Goal: Transaction & Acquisition: Purchase product/service

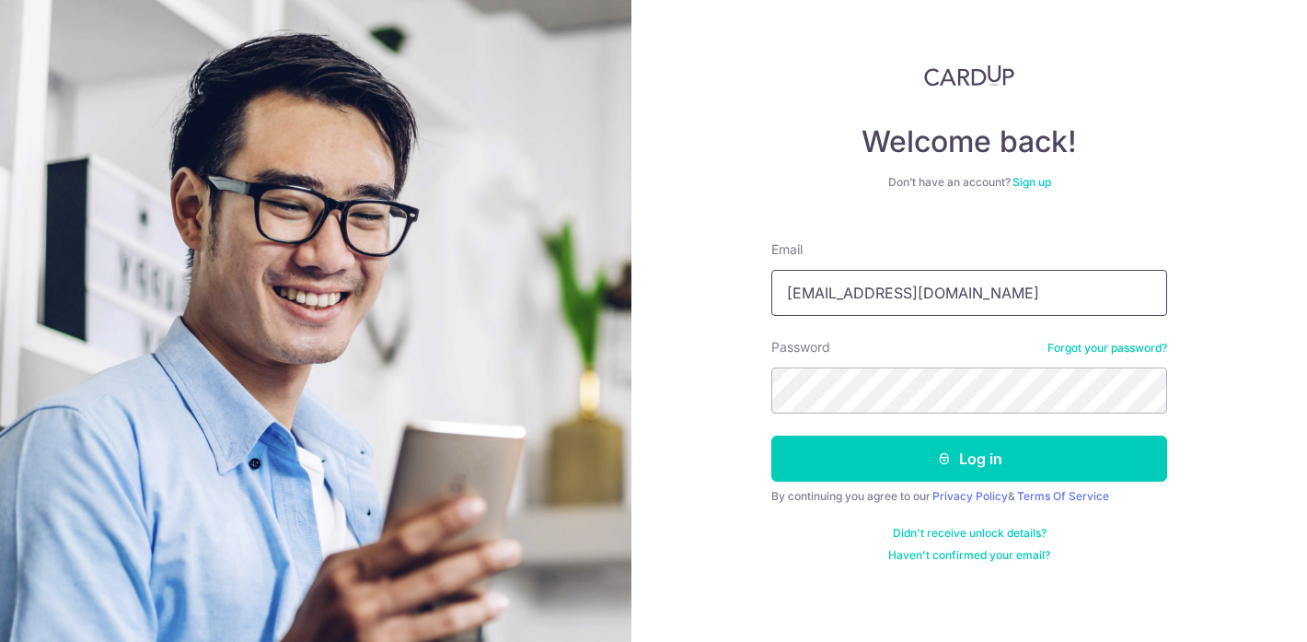
type input "jameschia30@gmail.com"
click at [969, 458] on button "Log in" at bounding box center [970, 458] width 396 height 46
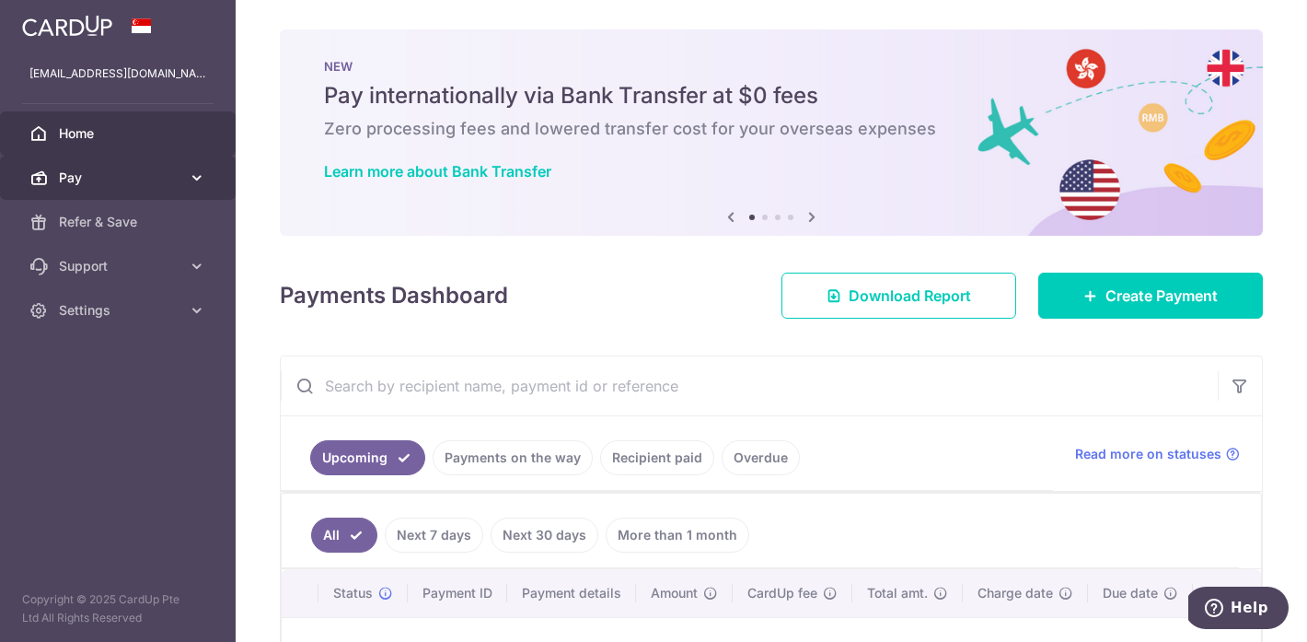
click at [102, 172] on span "Pay" at bounding box center [120, 177] width 122 height 18
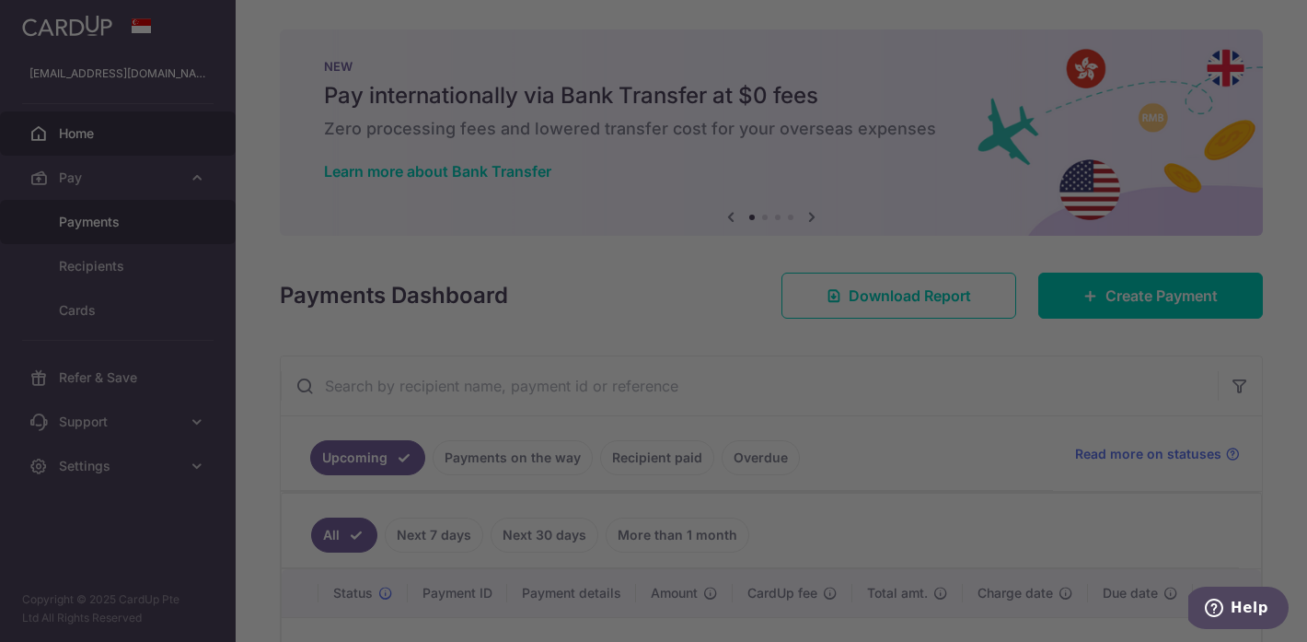
click at [104, 231] on div at bounding box center [660, 324] width 1320 height 648
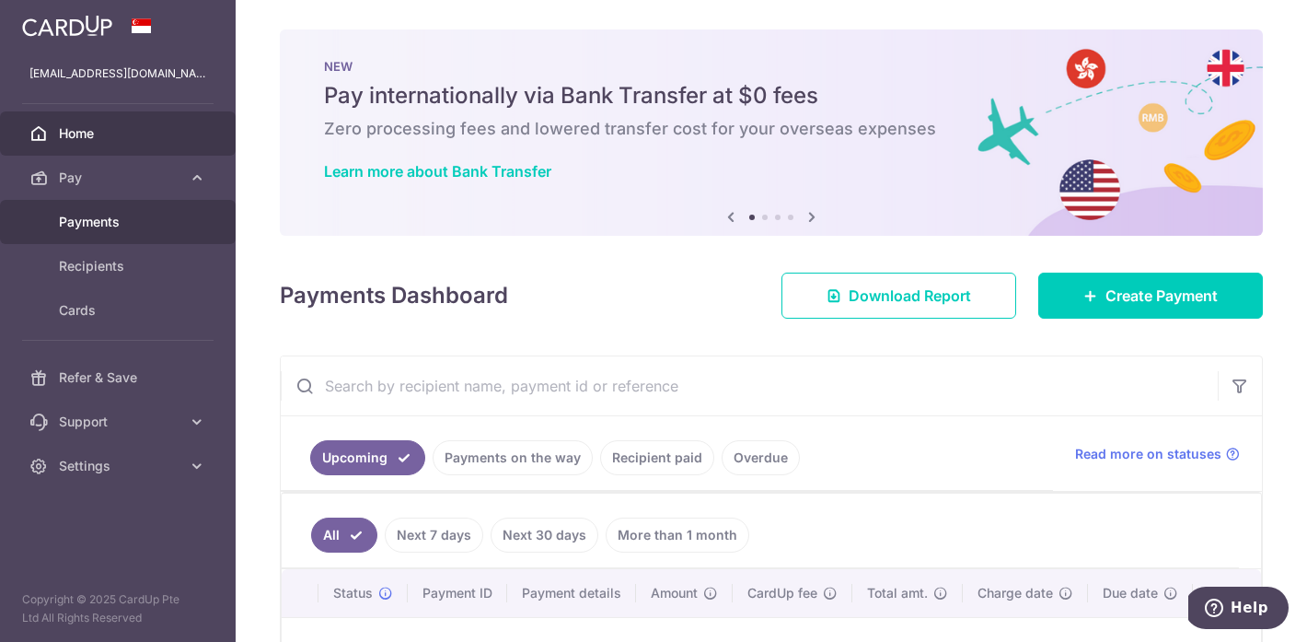
click at [141, 226] on span "Payments" at bounding box center [120, 222] width 122 height 18
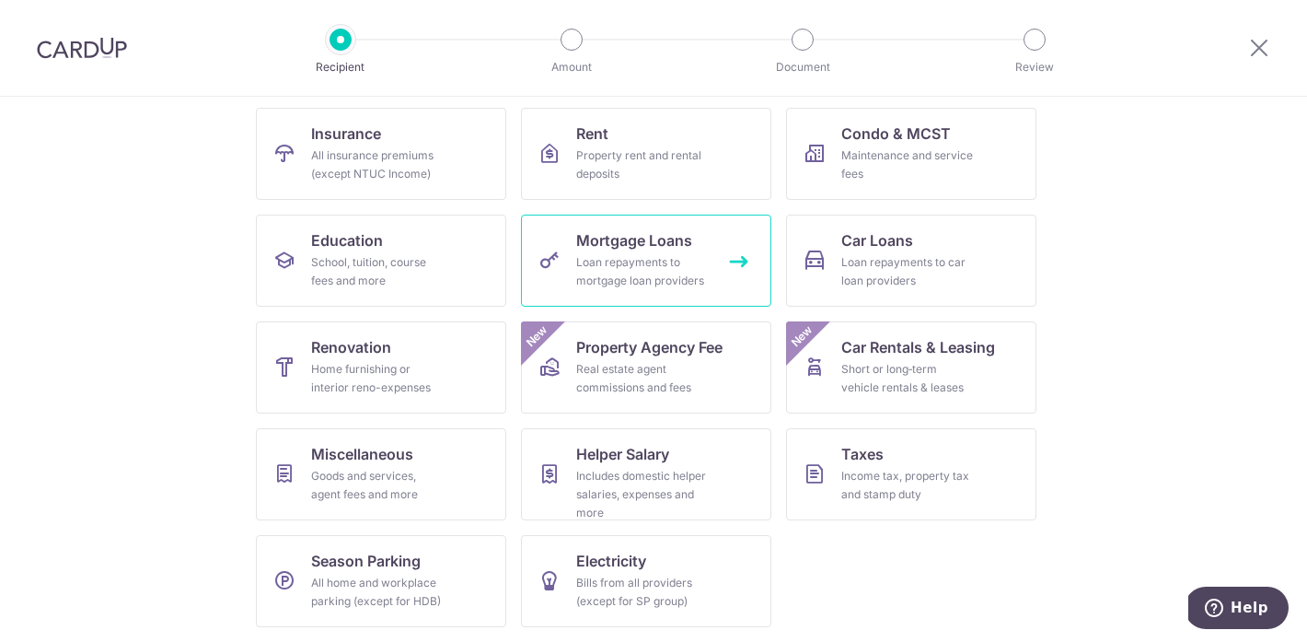
scroll to position [182, 0]
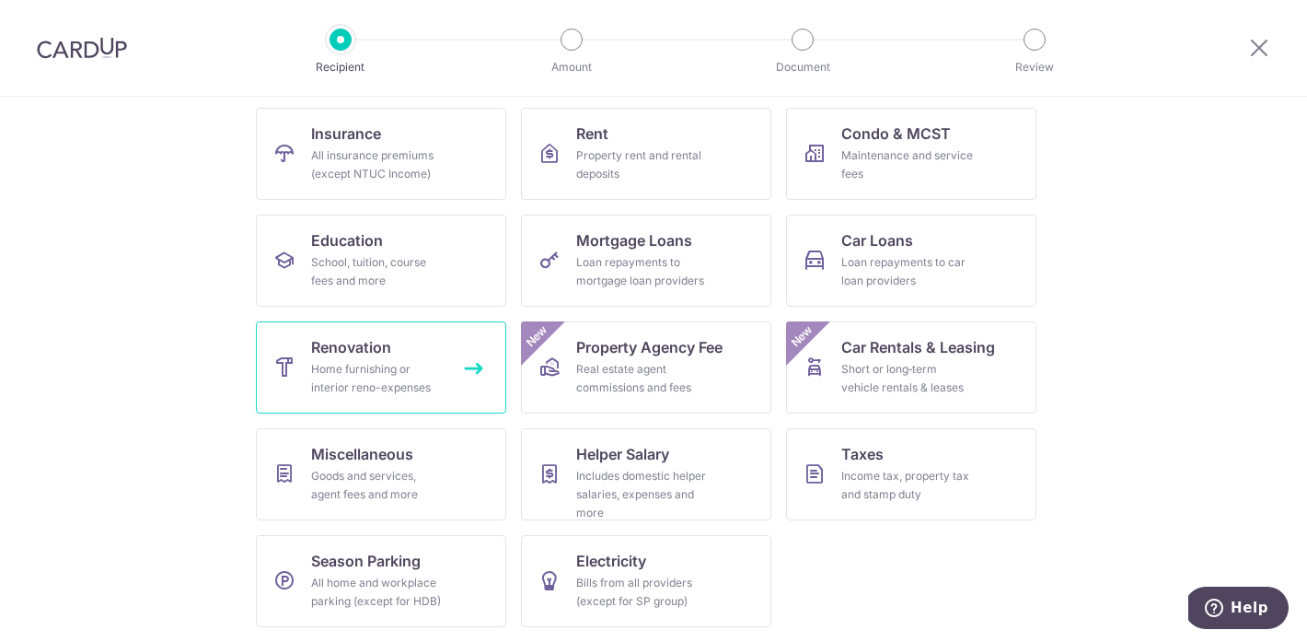
click at [412, 361] on div "Home furnishing or interior reno-expenses" at bounding box center [377, 378] width 133 height 37
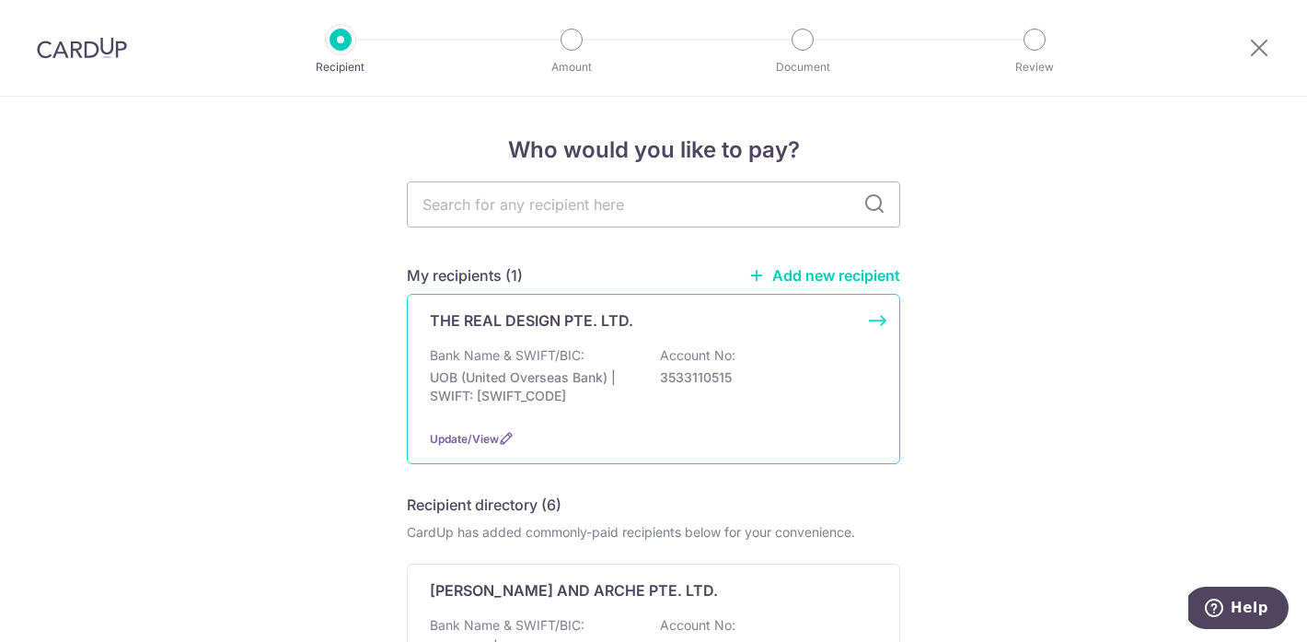
type input "E"
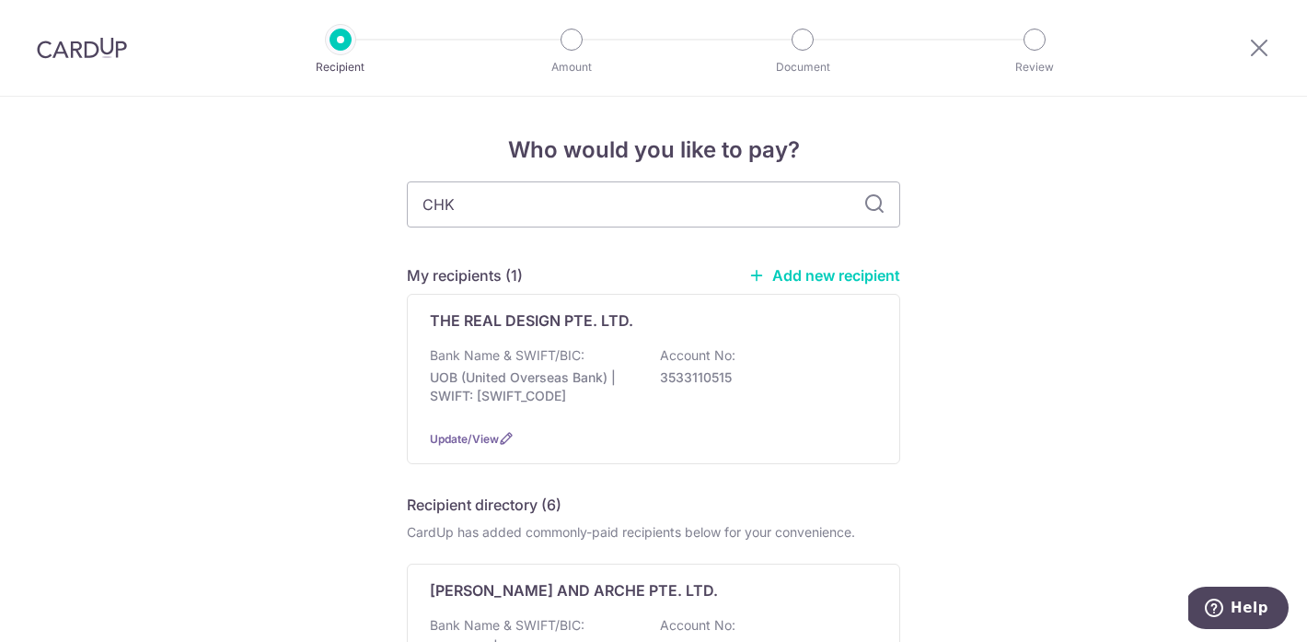
type input "CHK"
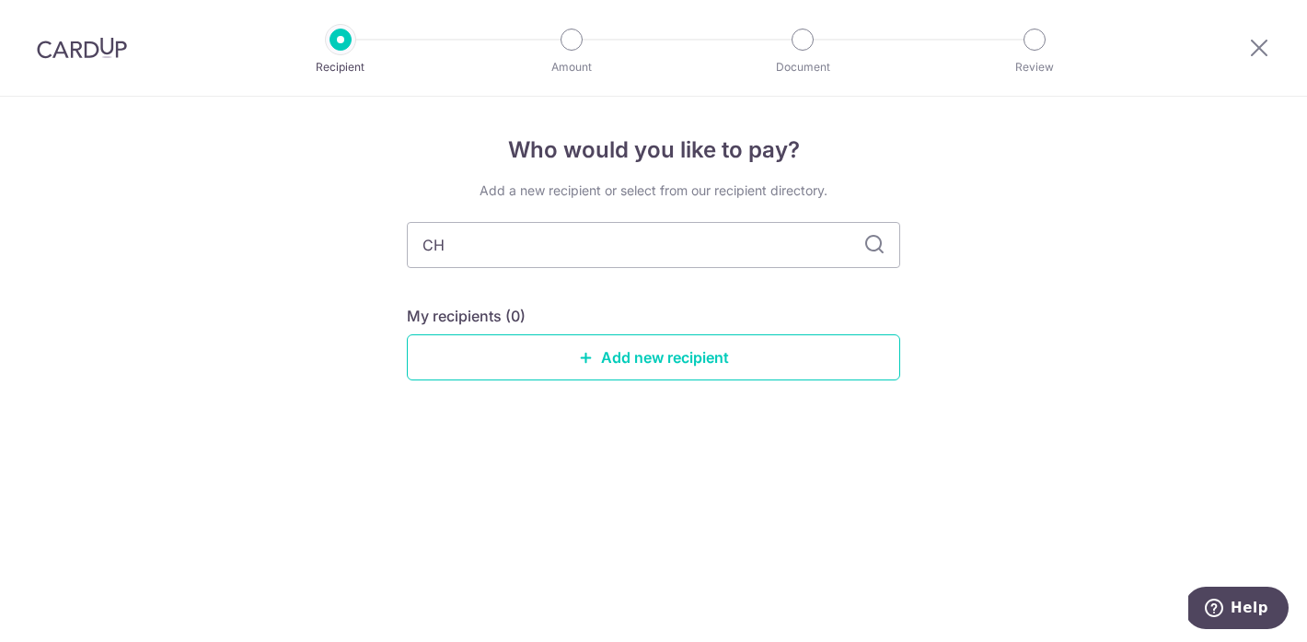
type input "C"
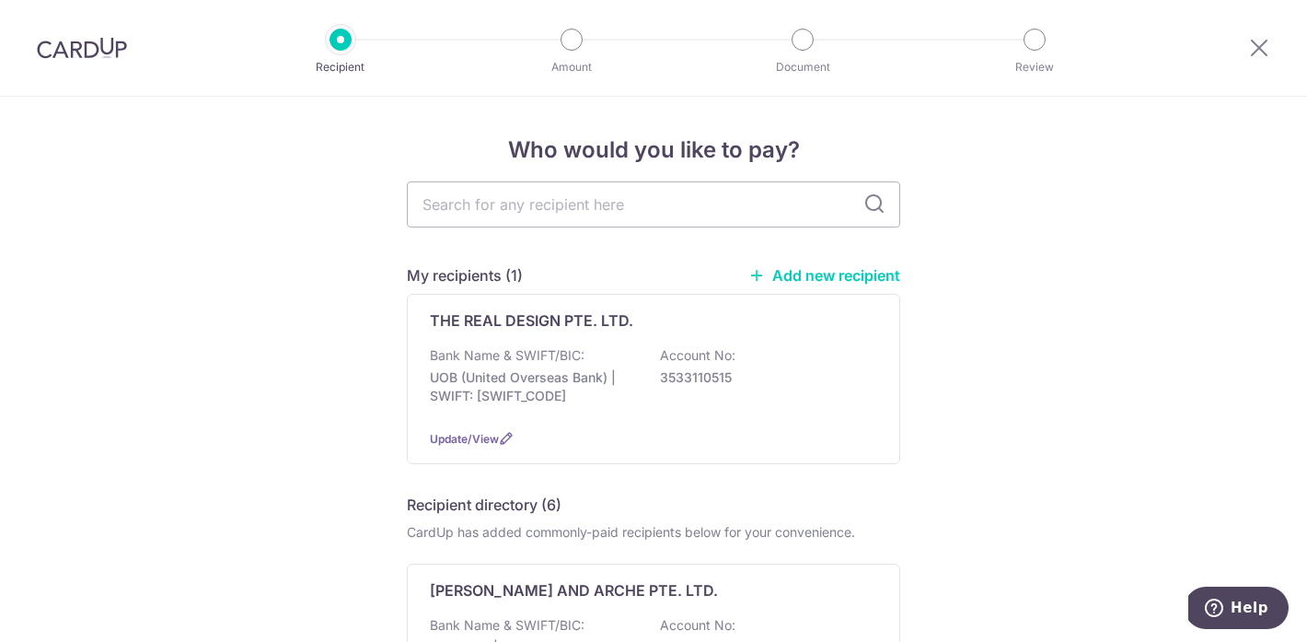
click at [799, 270] on link "Add new recipient" at bounding box center [825, 275] width 152 height 18
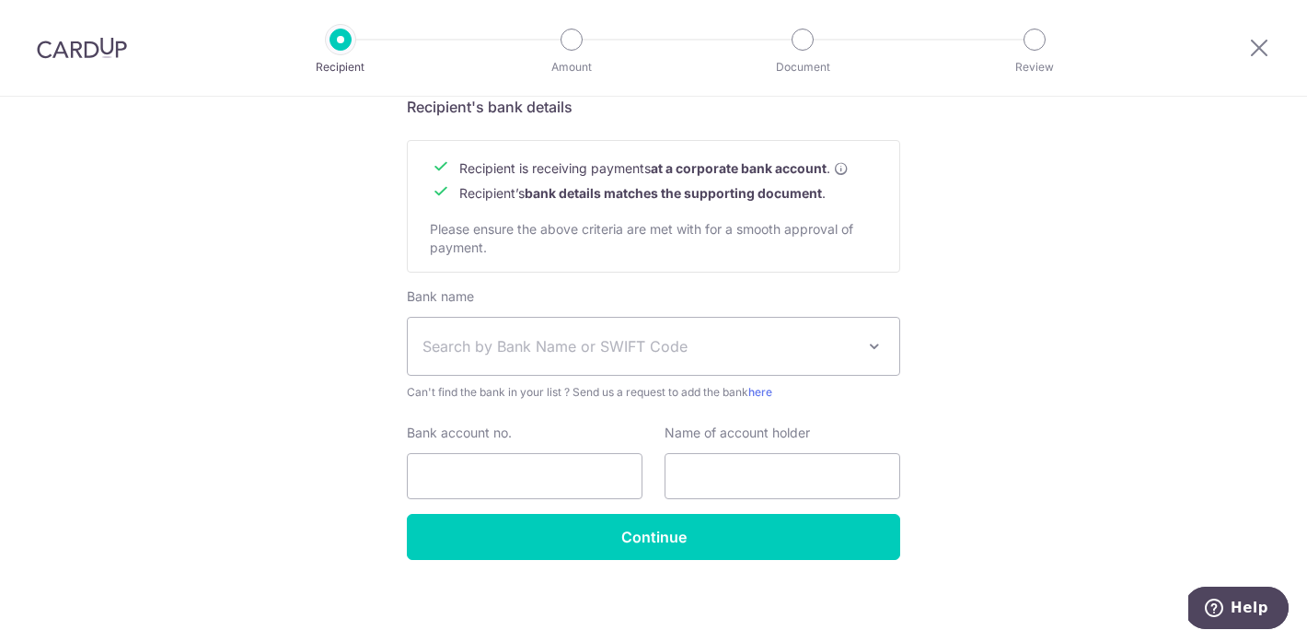
scroll to position [838, 0]
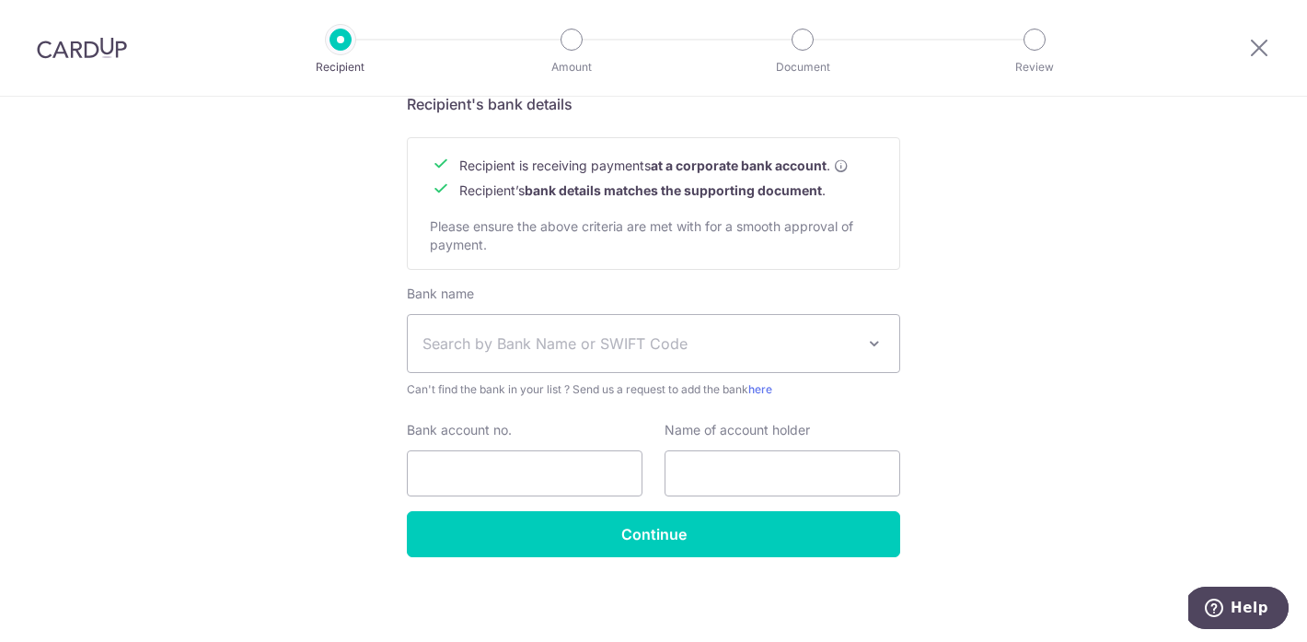
click at [629, 344] on span "Search by Bank Name or SWIFT Code" at bounding box center [639, 343] width 433 height 22
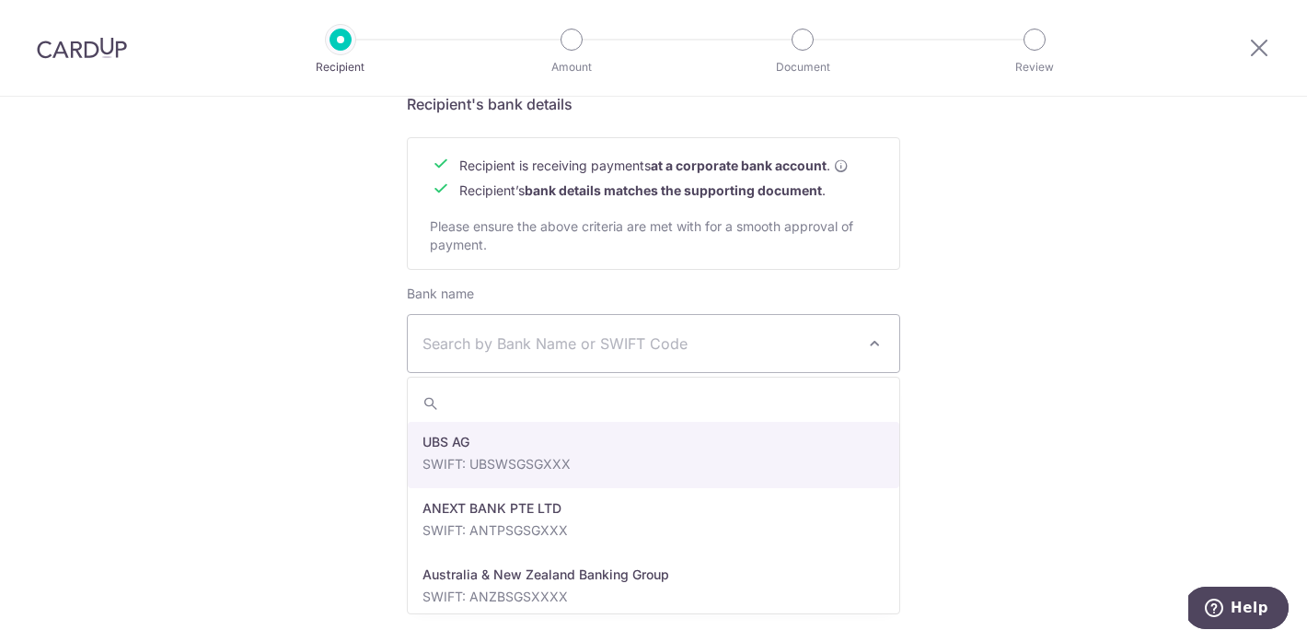
select select "22650"
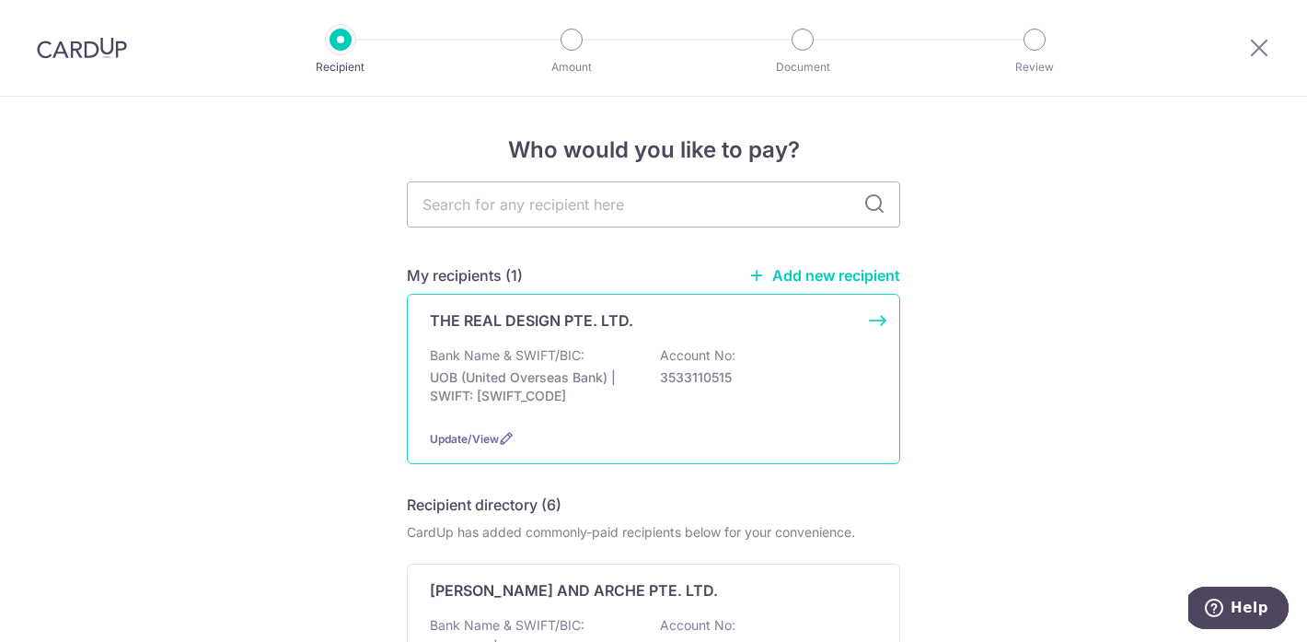
scroll to position [73, 0]
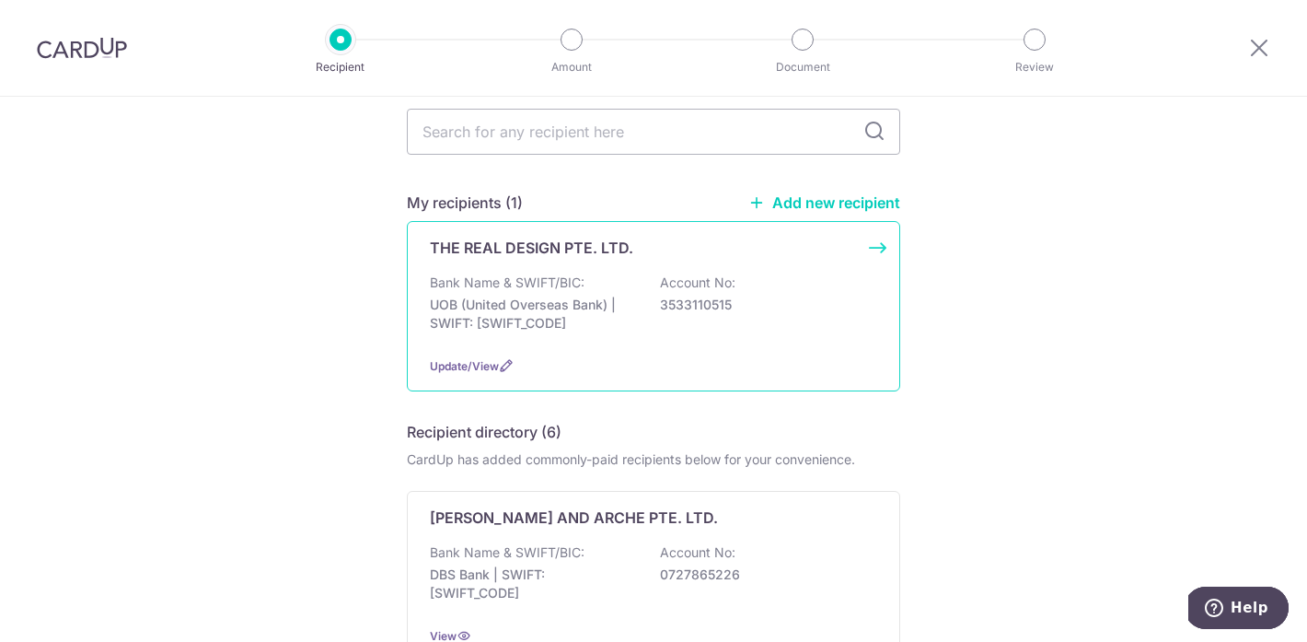
click at [550, 308] on p "UOB (United Overseas Bank) | SWIFT: UOVBSGSGXXX" at bounding box center [533, 314] width 206 height 37
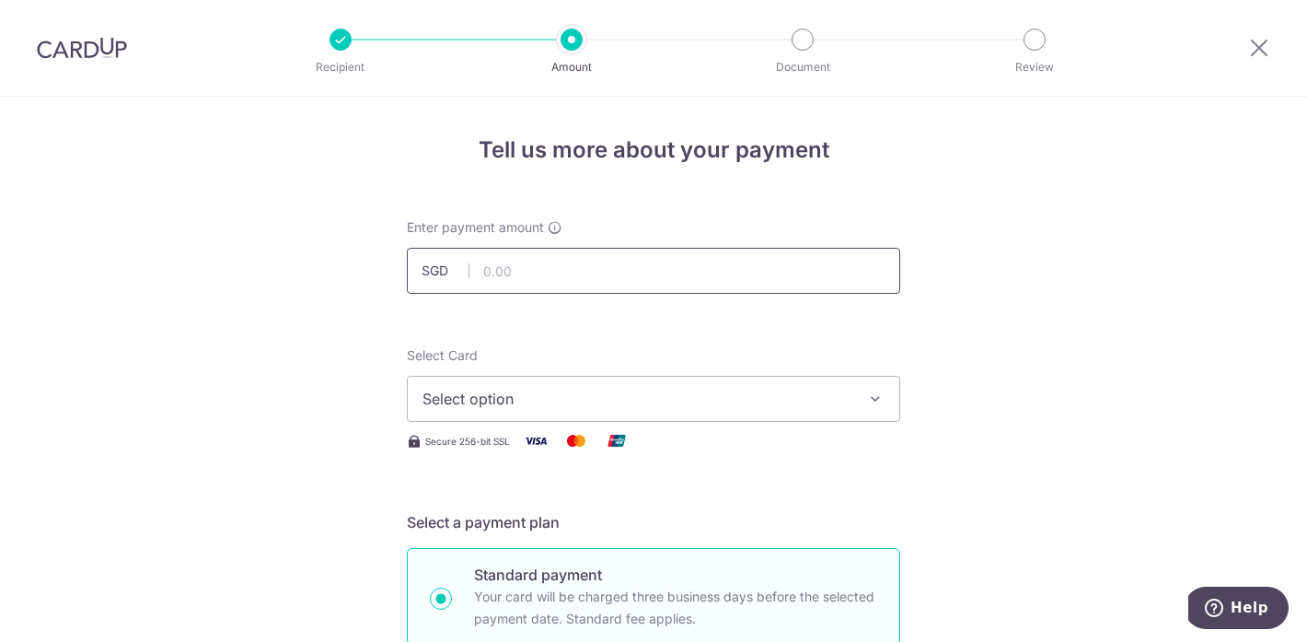
click at [614, 259] on input "text" at bounding box center [653, 271] width 493 height 46
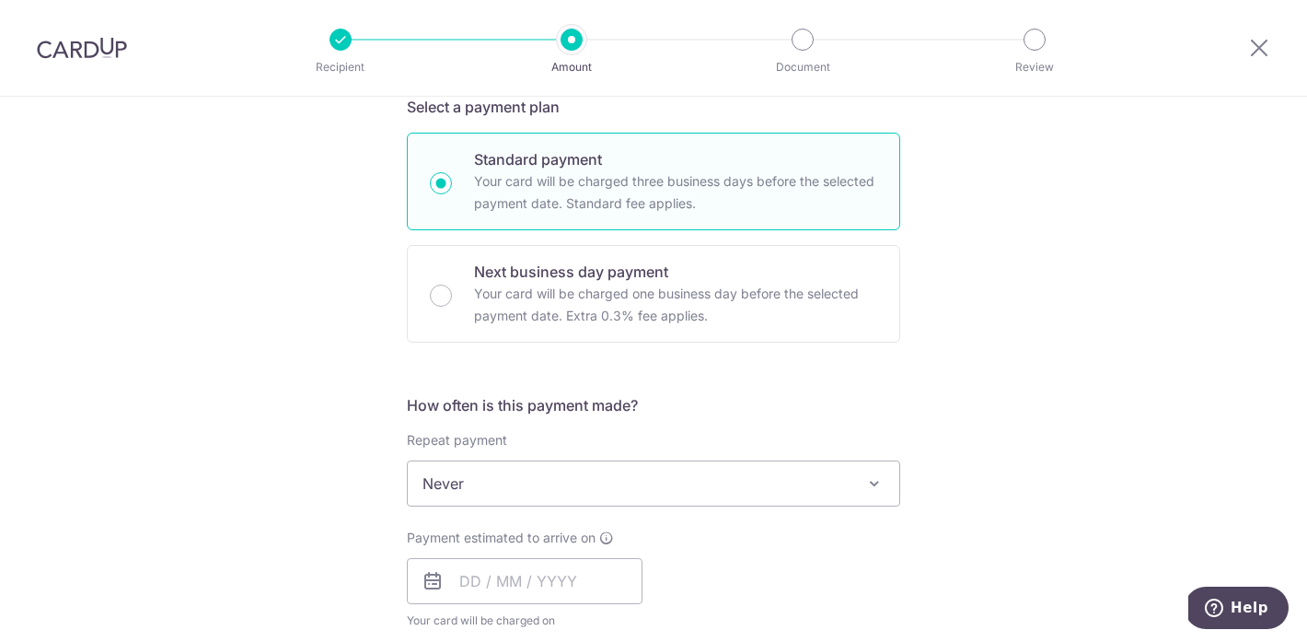
scroll to position [418, 0]
click at [574, 485] on span "Never" at bounding box center [654, 480] width 492 height 44
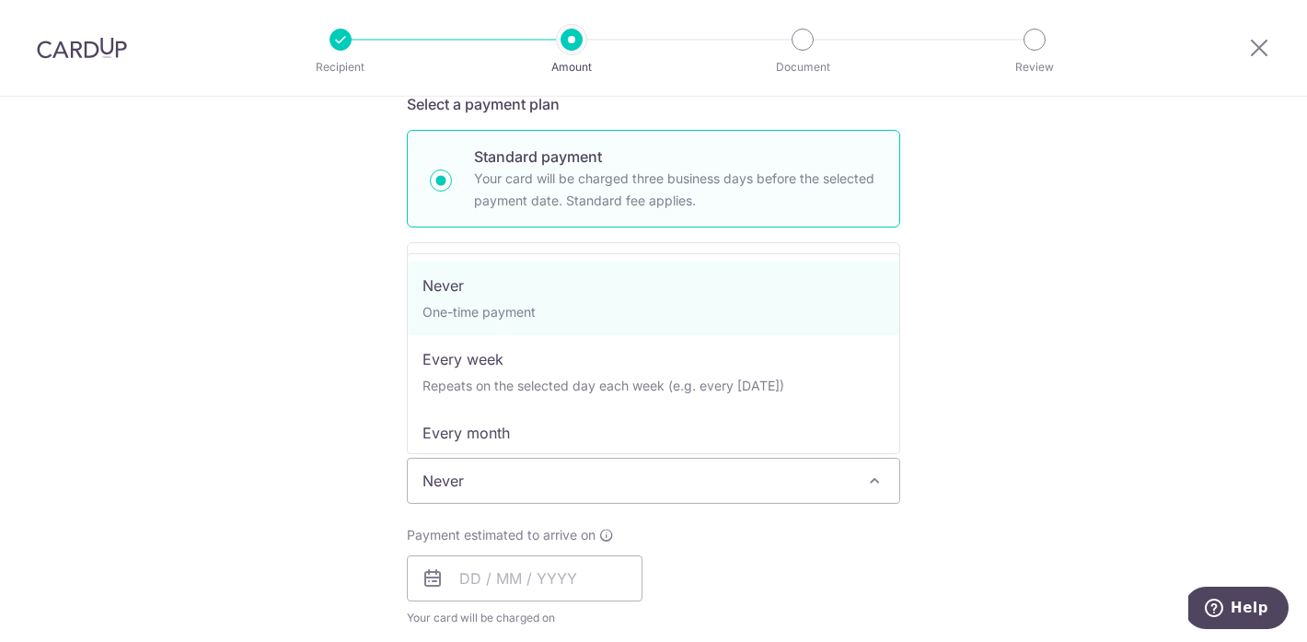
click at [574, 485] on span "Never" at bounding box center [654, 480] width 492 height 44
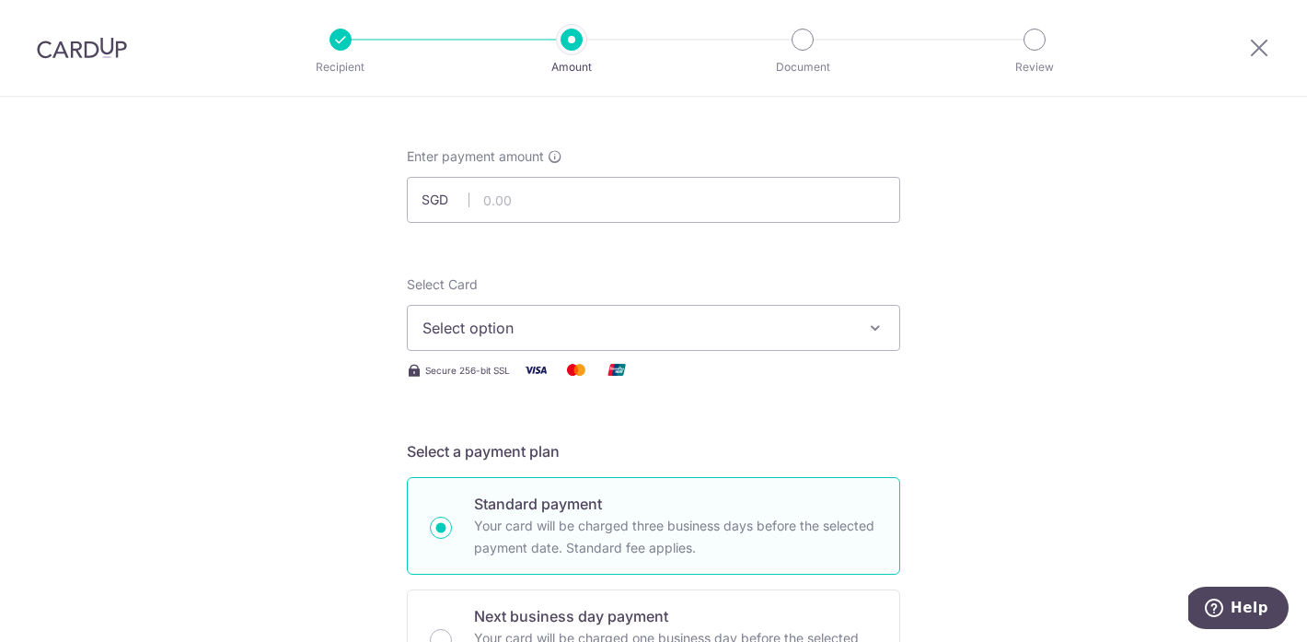
scroll to position [67, 0]
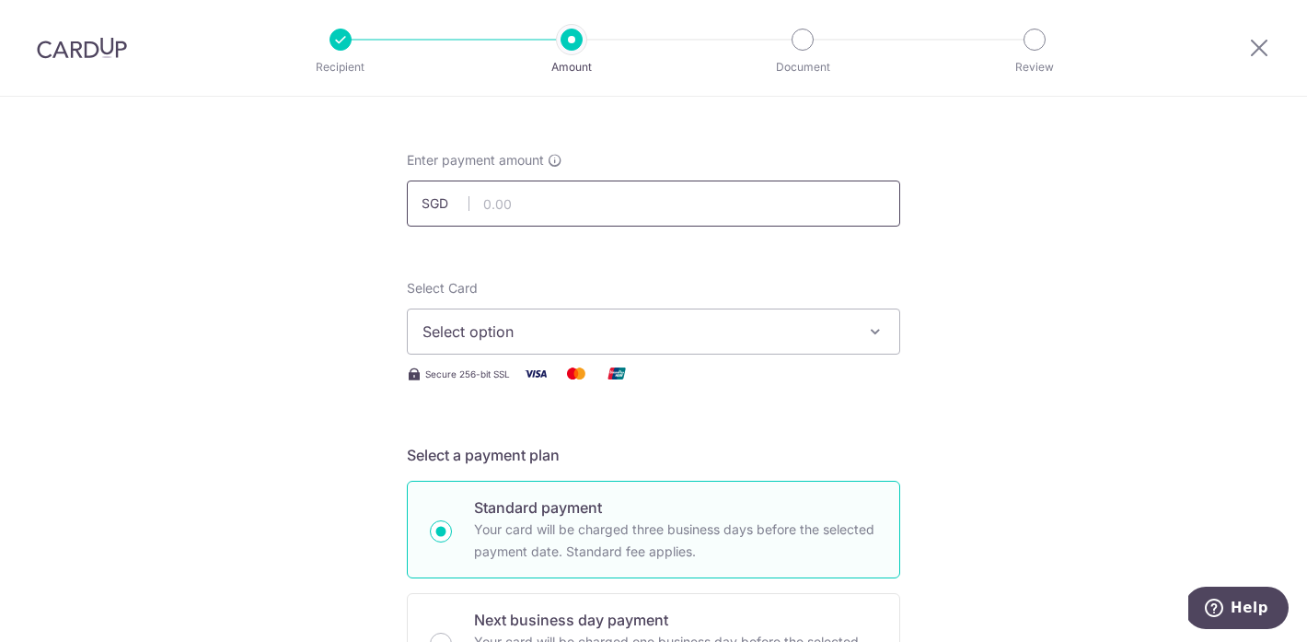
click at [514, 202] on input "text" at bounding box center [653, 203] width 493 height 46
click at [516, 319] on button "Select option" at bounding box center [653, 331] width 493 height 46
type input "87.00"
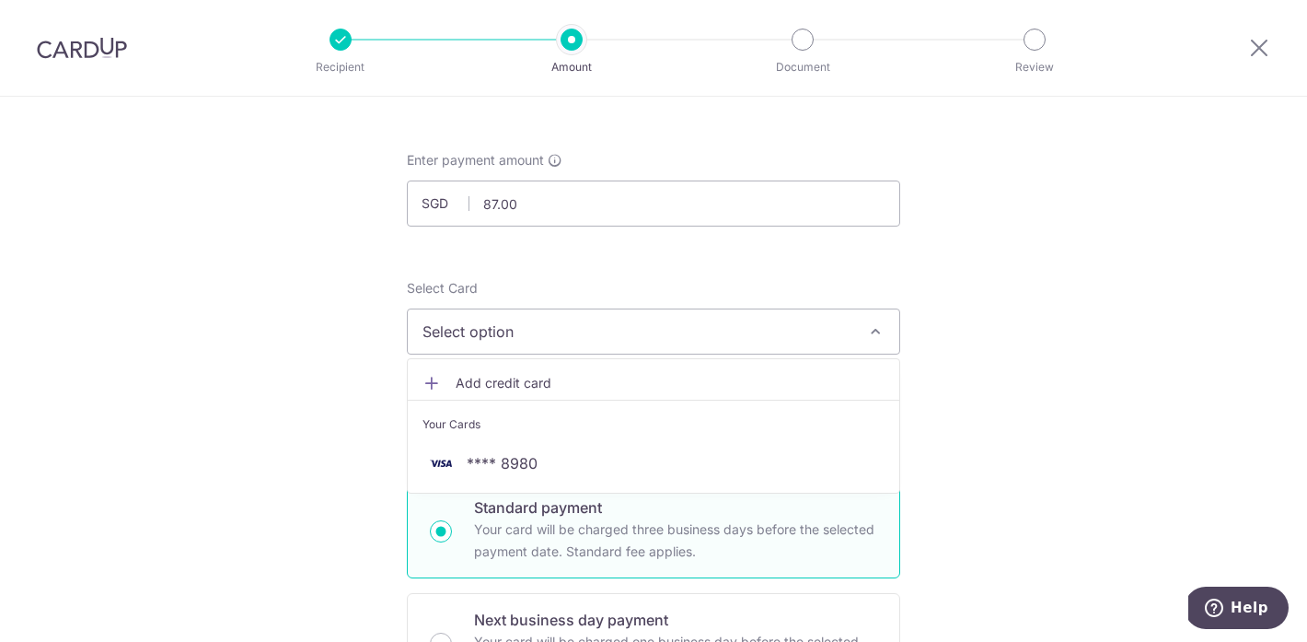
click at [519, 428] on div "Your Cards" at bounding box center [654, 424] width 462 height 18
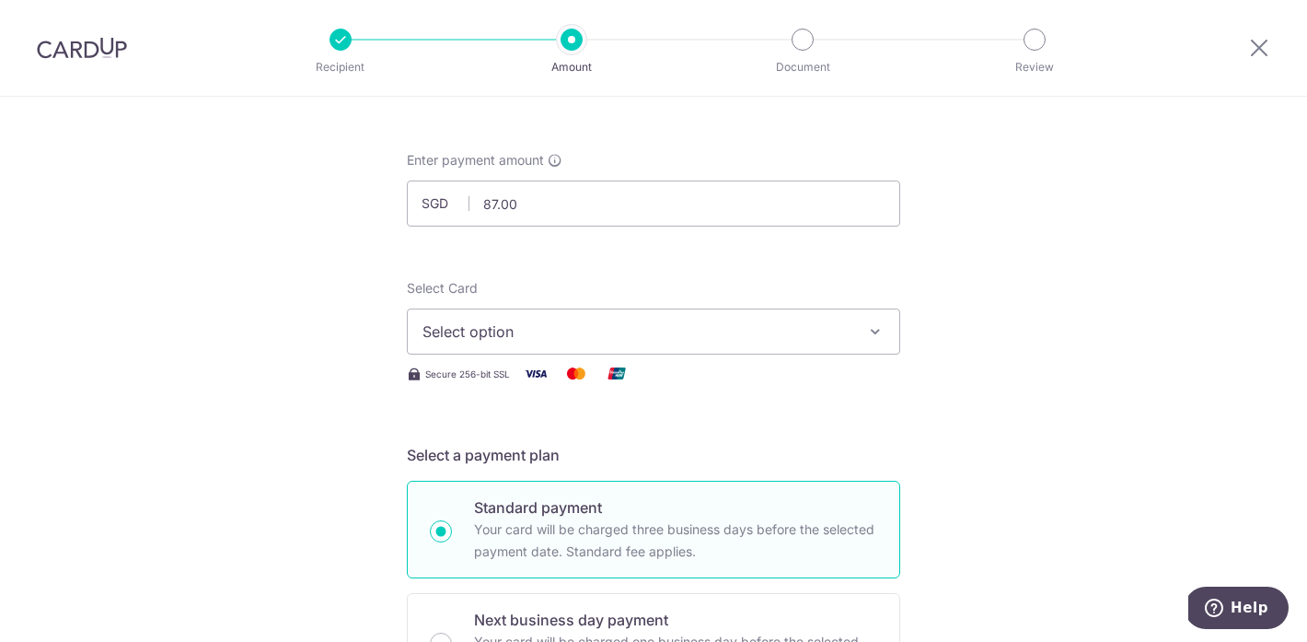
click at [528, 345] on button "Select option" at bounding box center [653, 331] width 493 height 46
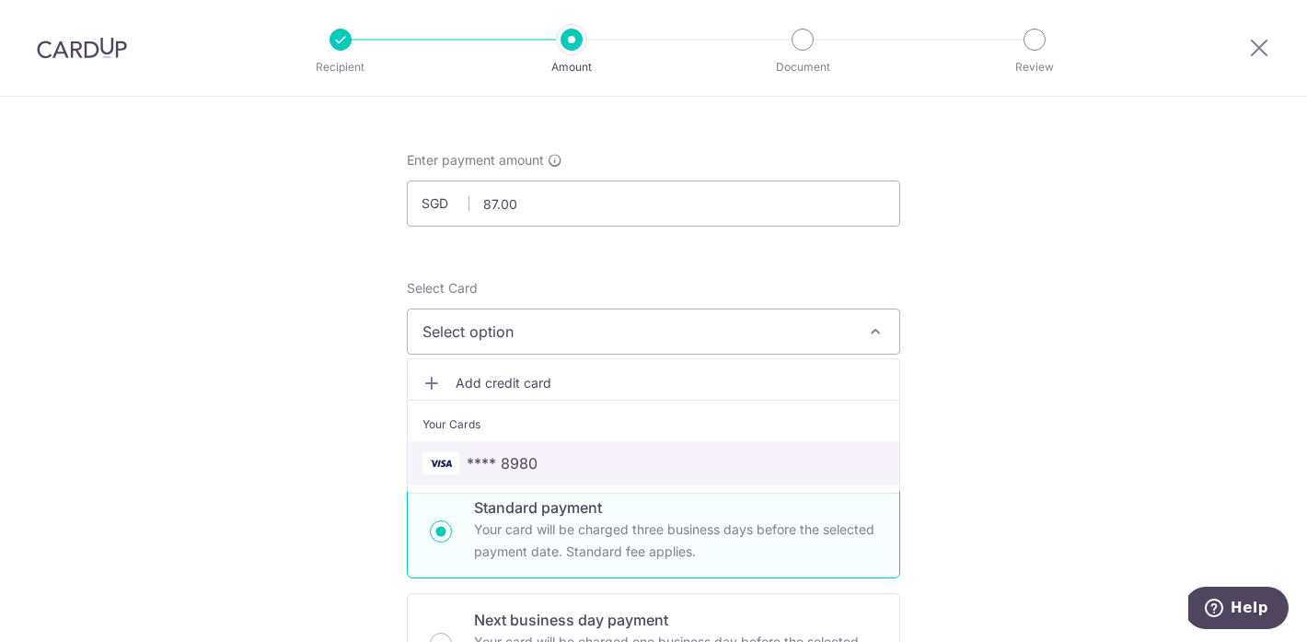
click at [512, 447] on link "**** 8980" at bounding box center [654, 463] width 492 height 44
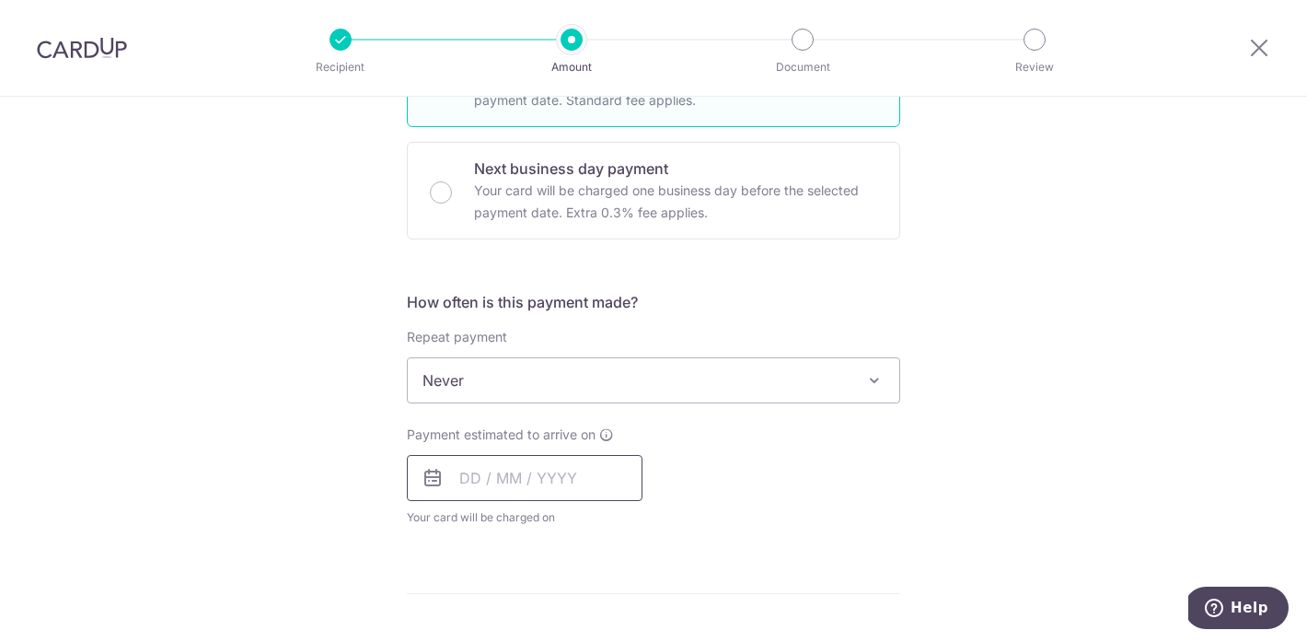
scroll to position [531, 0]
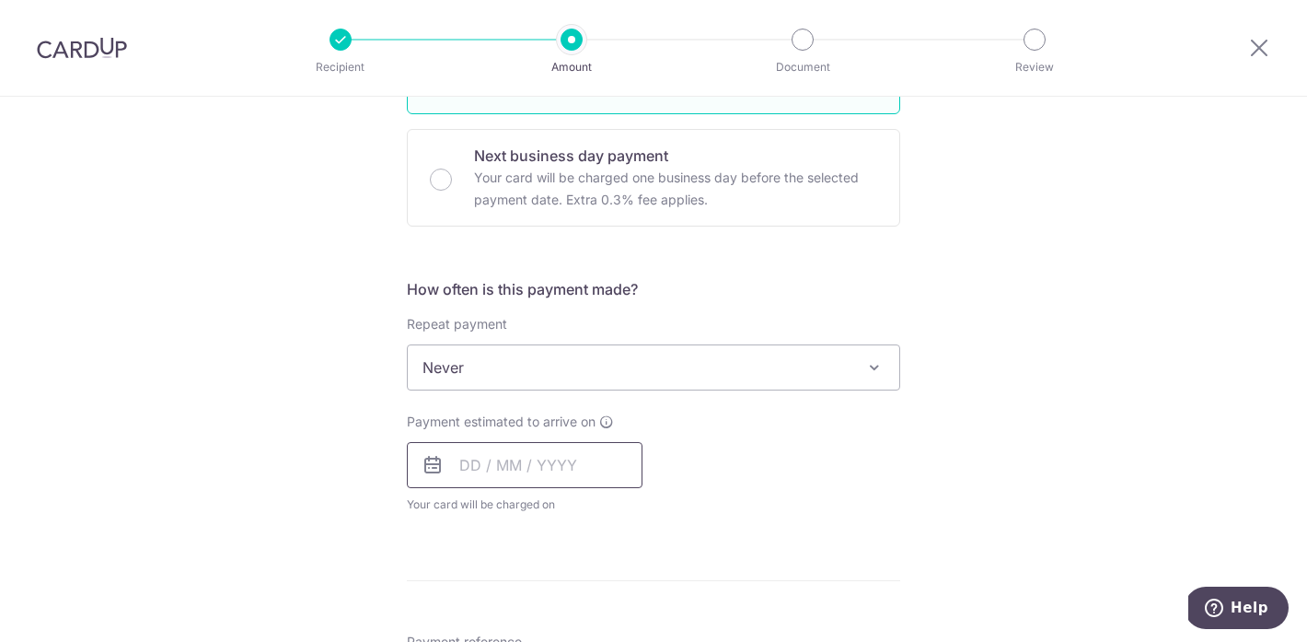
click at [516, 480] on input "text" at bounding box center [525, 465] width 236 height 46
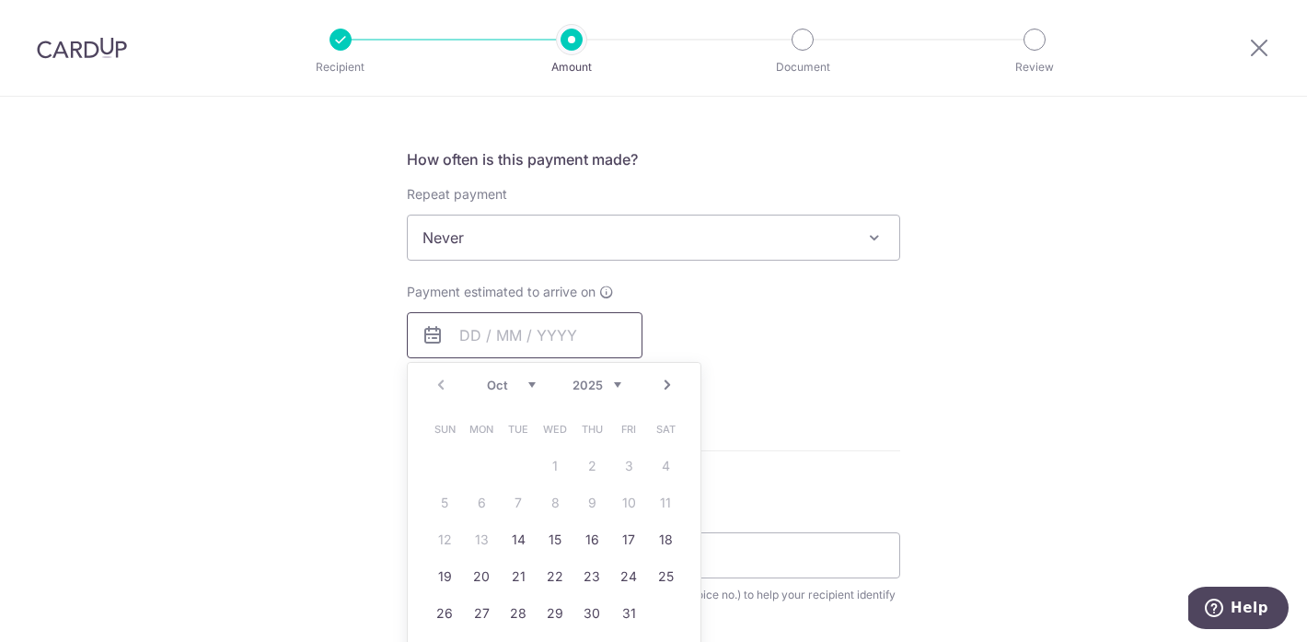
scroll to position [673, 0]
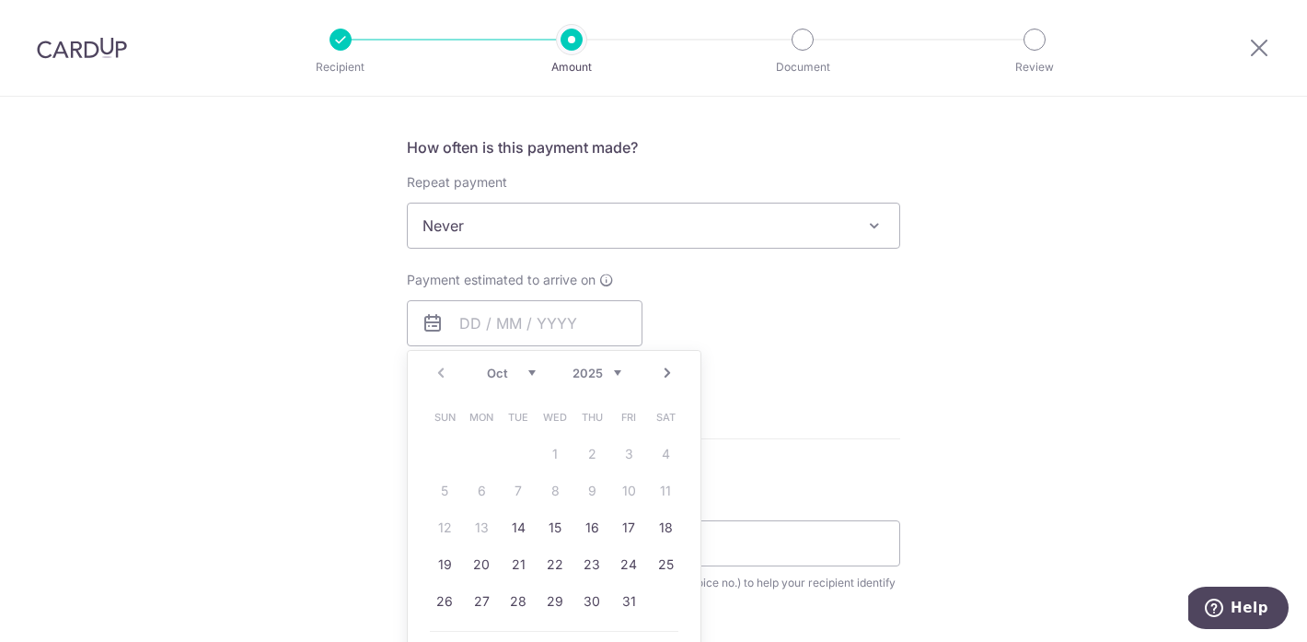
click at [645, 268] on div "How often is this payment made? Repeat payment Never Every week Every month Eve…" at bounding box center [653, 261] width 493 height 250
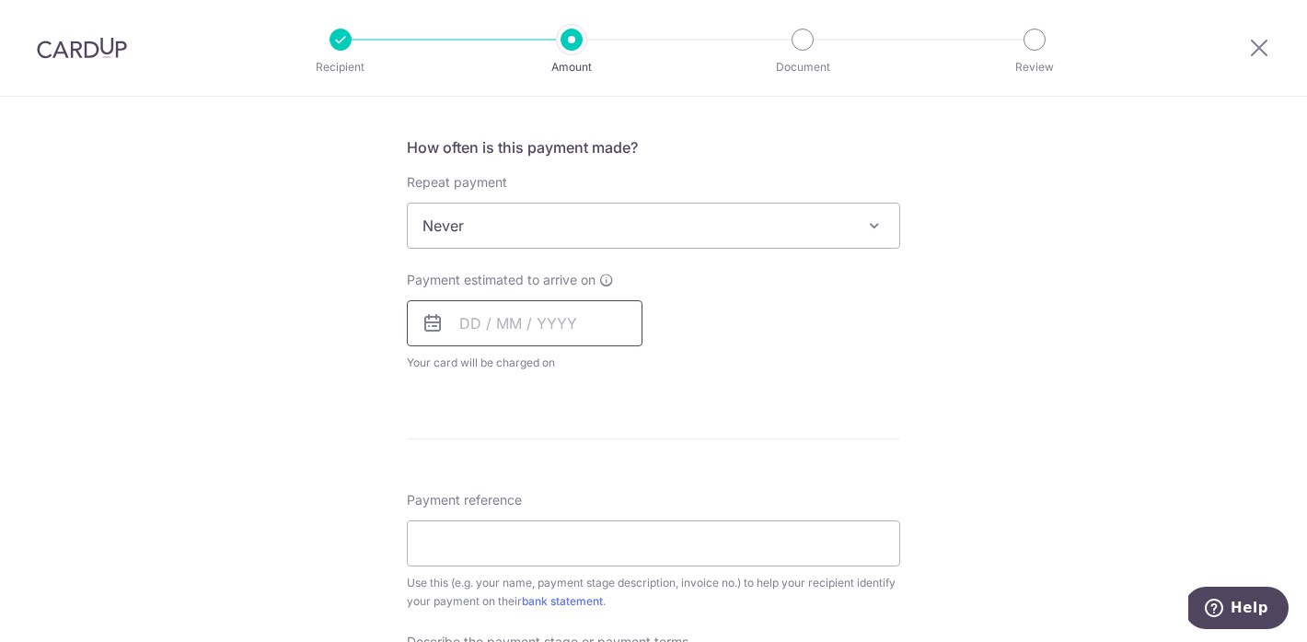
click at [571, 313] on input "text" at bounding box center [525, 323] width 236 height 46
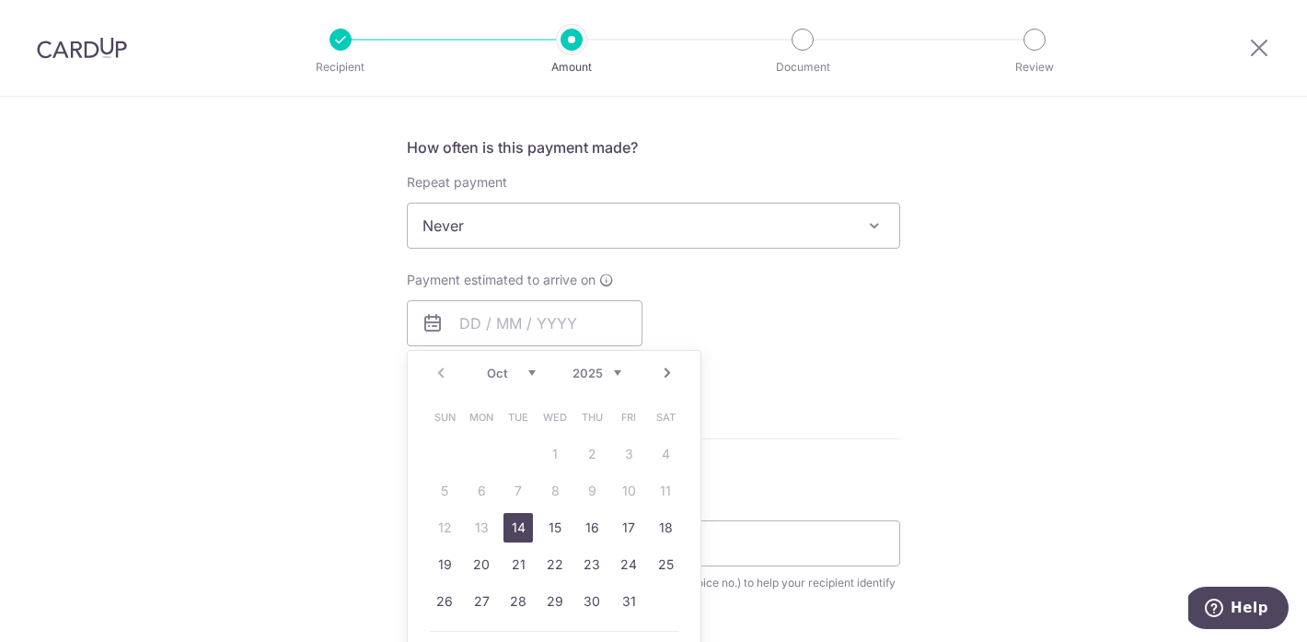
click at [517, 526] on link "14" at bounding box center [518, 527] width 29 height 29
type input "[DATE]"
